Goal: Task Accomplishment & Management: Use online tool/utility

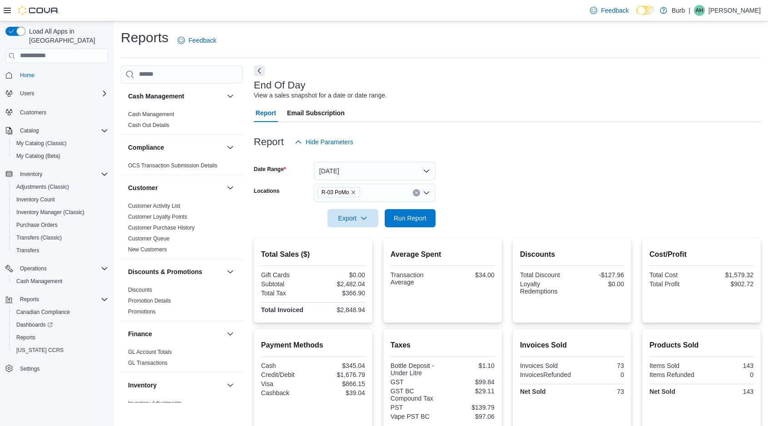
scroll to position [134, 0]
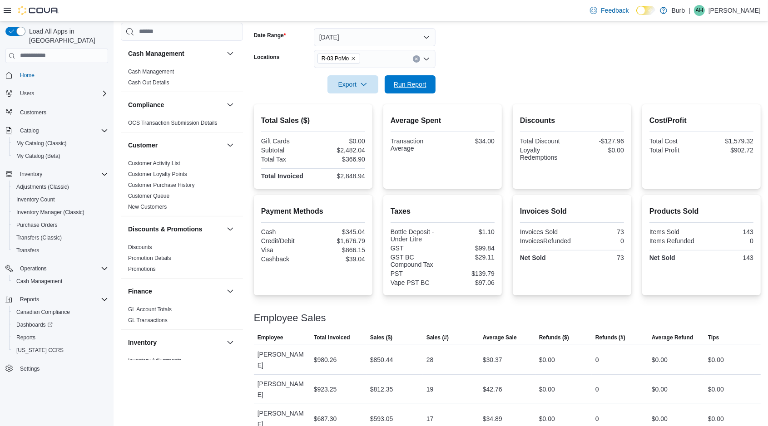
drag, startPoint x: 409, startPoint y: 86, endPoint x: 422, endPoint y: 79, distance: 14.8
click at [409, 86] on span "Run Report" at bounding box center [410, 84] width 33 height 9
click at [354, 56] on icon "Remove R-03 PoMo from selection in this group" at bounding box center [353, 58] width 5 height 5
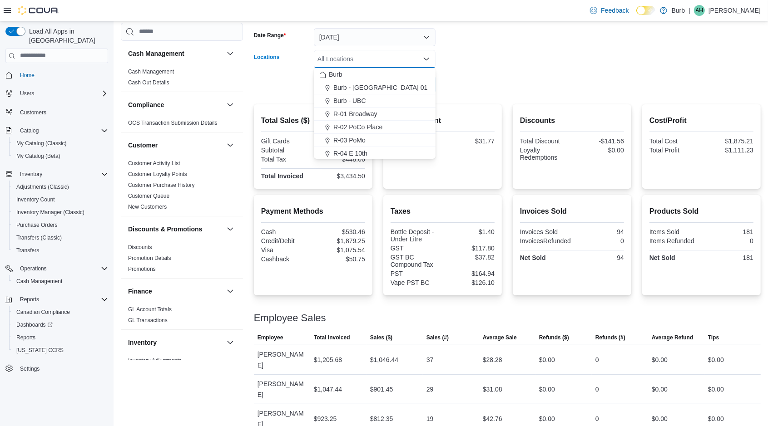
click at [365, 150] on span "R-04 E 10th" at bounding box center [350, 153] width 34 height 9
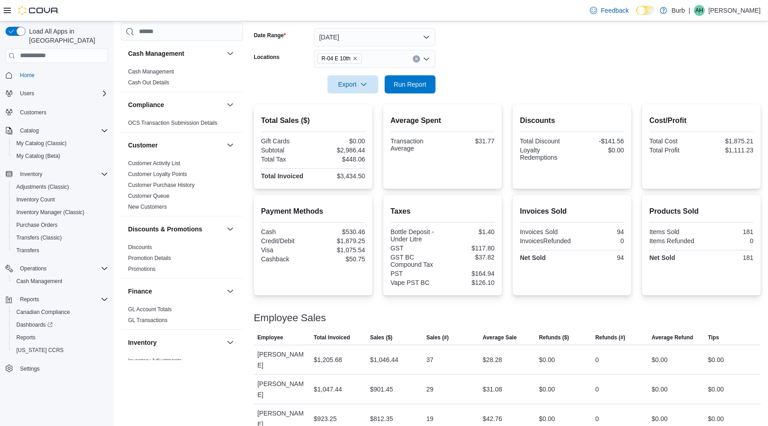
click at [487, 97] on div at bounding box center [507, 99] width 507 height 11
click at [411, 85] on span "Run Report" at bounding box center [410, 84] width 33 height 9
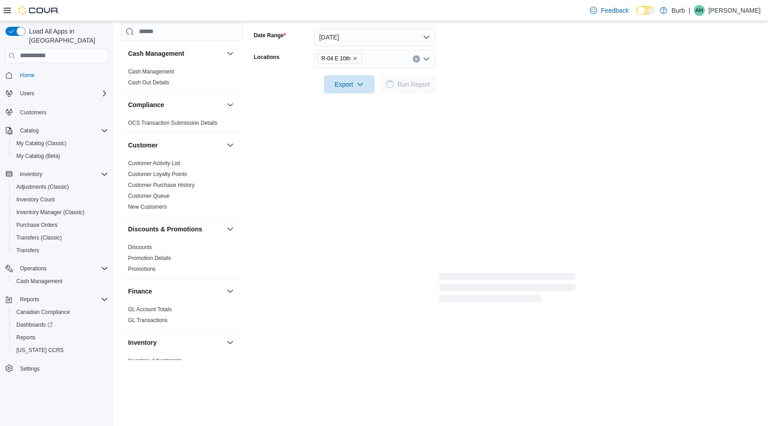
scroll to position [115, 0]
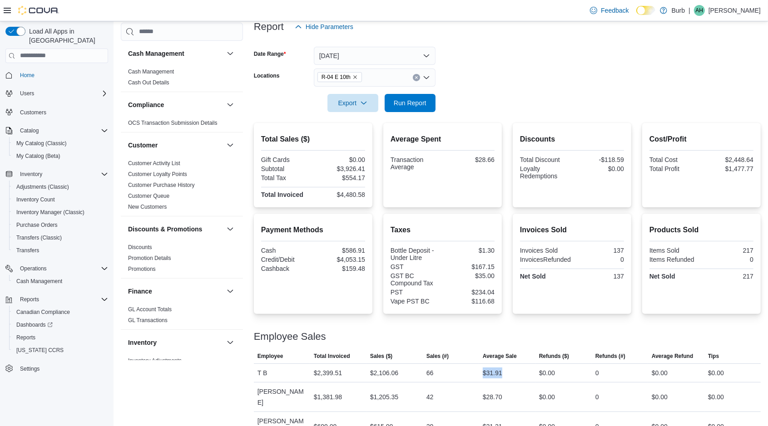
drag, startPoint x: 505, startPoint y: 371, endPoint x: 487, endPoint y: 366, distance: 18.3
click at [487, 366] on div "$31.91" at bounding box center [507, 373] width 56 height 18
drag, startPoint x: 436, startPoint y: 371, endPoint x: 424, endPoint y: 369, distance: 12.8
click at [424, 369] on tr "Employee T B Total Invoiced $2,399.51 Sales ($) $2,106.06 Sales (#) 66 Average …" at bounding box center [507, 373] width 507 height 19
click at [425, 350] on span "Sales (#)" at bounding box center [451, 356] width 56 height 15
